Goal: Task Accomplishment & Management: Manage account settings

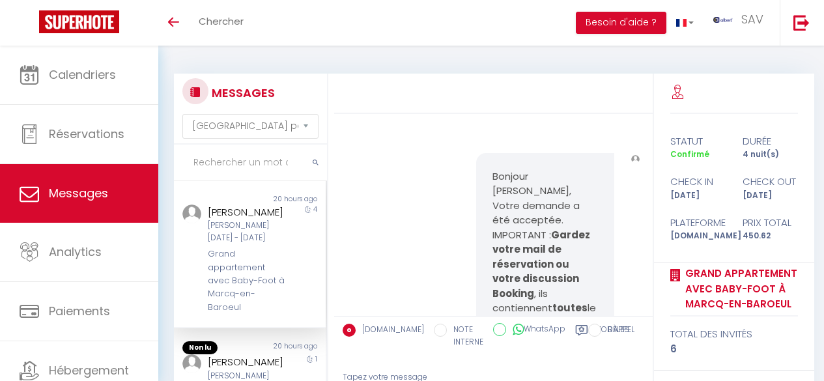
select select "message"
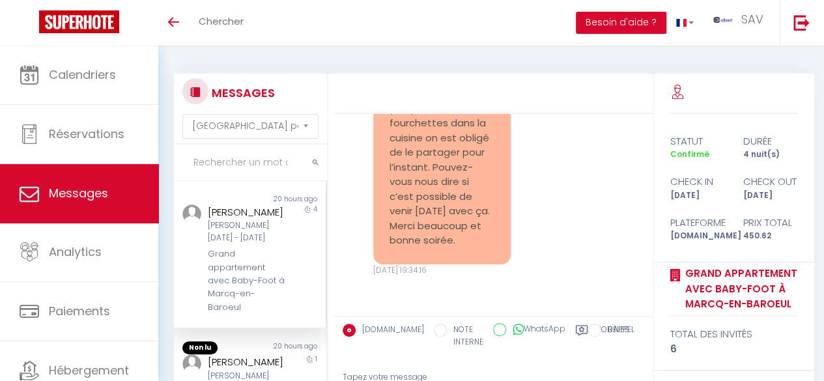
click at [267, 163] on input "text" at bounding box center [250, 163] width 153 height 36
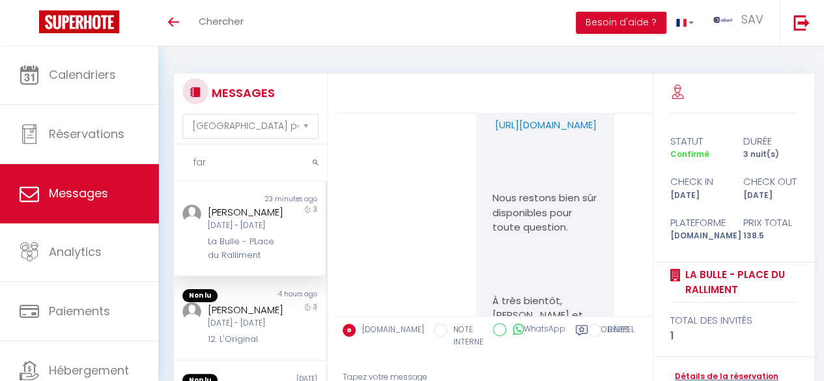
scroll to position [2443, 0]
drag, startPoint x: 511, startPoint y: 199, endPoint x: 487, endPoint y: 175, distance: 33.6
copy p "[URL][DOMAIN_NAME]"
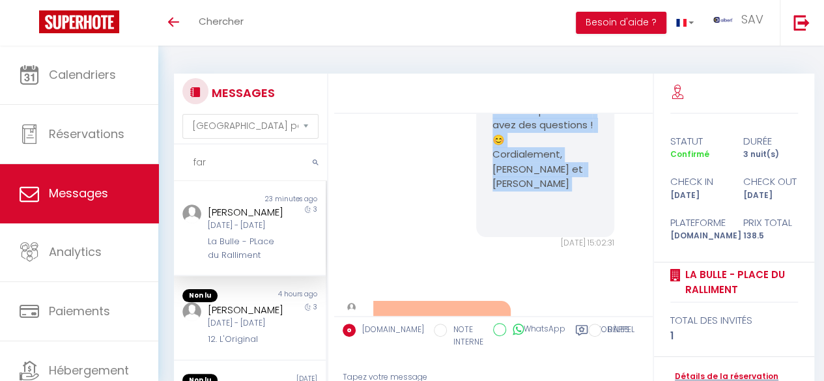
scroll to position [3909, 0]
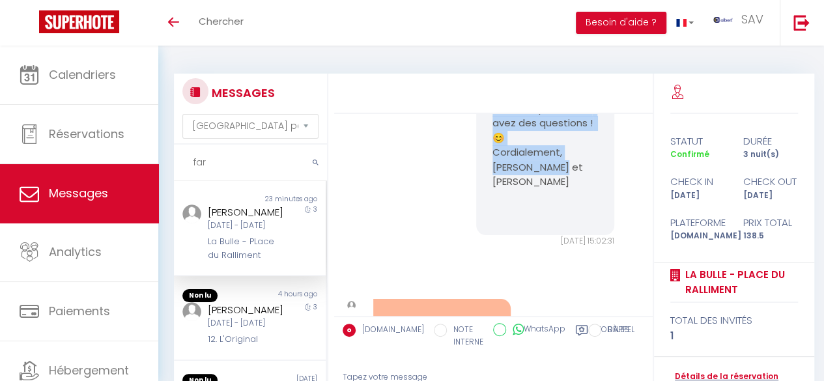
drag, startPoint x: 488, startPoint y: 229, endPoint x: 559, endPoint y: 291, distance: 94.2
copy pre "Bonjour angelique, Le check in est à 16 heure. Pour récupérer les clés, une boî…"
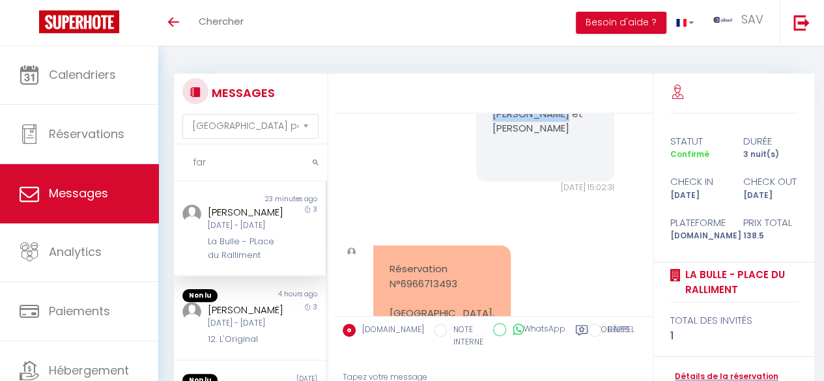
scroll to position [3970, 0]
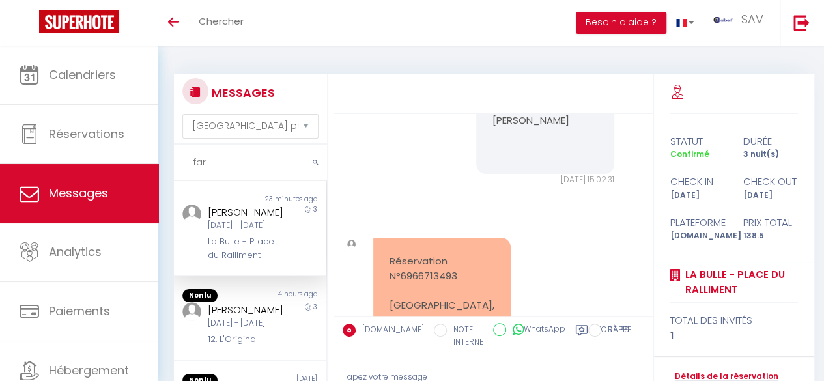
drag, startPoint x: 233, startPoint y: 163, endPoint x: 180, endPoint y: 167, distance: 53.6
click at [180, 167] on input "far" at bounding box center [250, 163] width 153 height 36
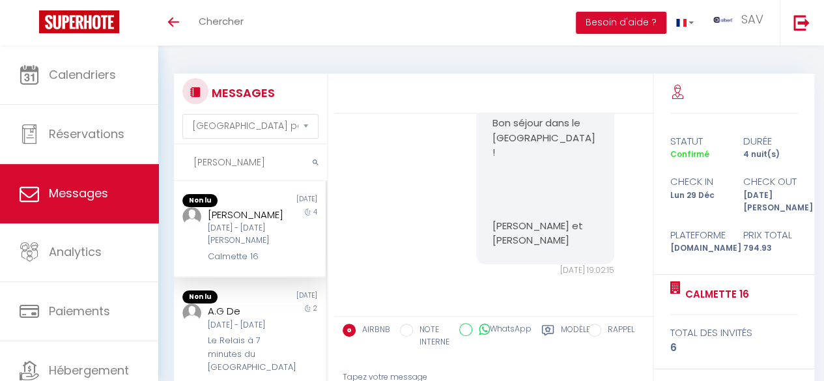
scroll to position [1058, 0]
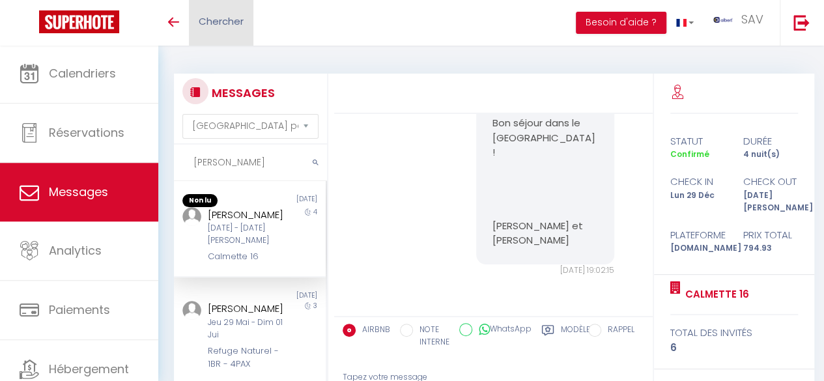
type input "[PERSON_NAME]"
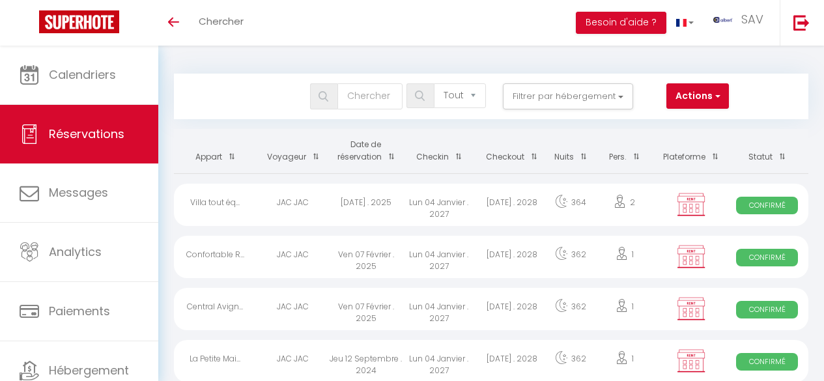
select select "not_cancelled"
